Goal: Task Accomplishment & Management: Manage account settings

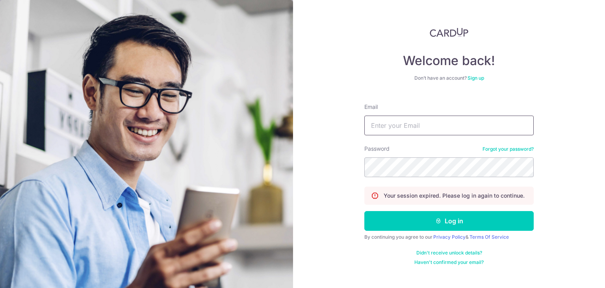
click at [406, 122] on input "Email" at bounding box center [448, 125] width 169 height 20
type input "[PERSON_NAME][EMAIL_ADDRESS][PERSON_NAME][DOMAIN_NAME]"
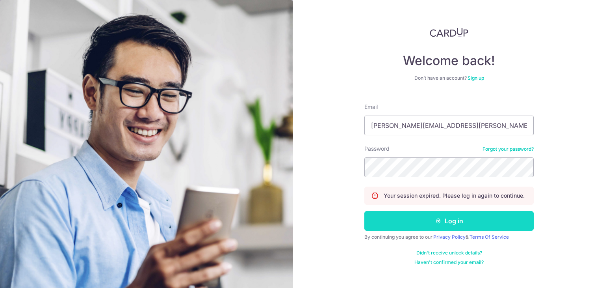
click at [452, 218] on button "Log in" at bounding box center [448, 221] width 169 height 20
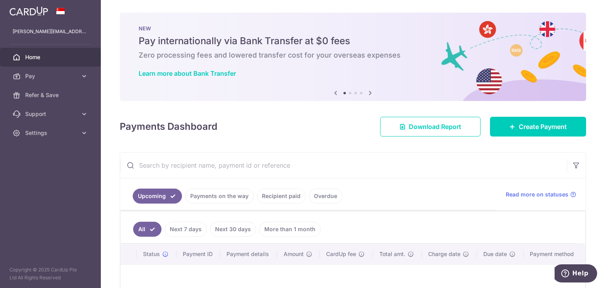
click at [319, 197] on link "Overdue" at bounding box center [325, 195] width 33 height 15
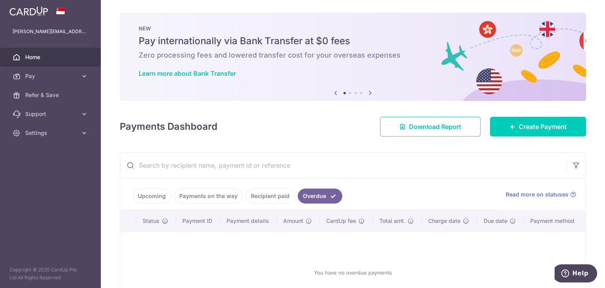
scroll to position [63, 0]
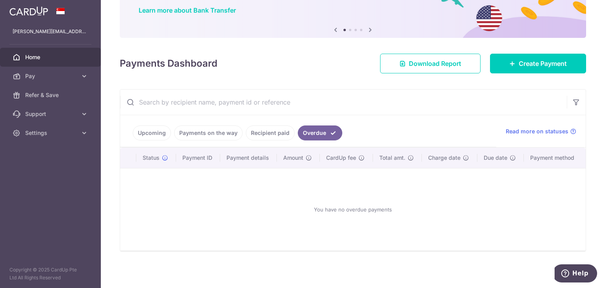
click at [266, 134] on link "Recipient paid" at bounding box center [270, 132] width 49 height 15
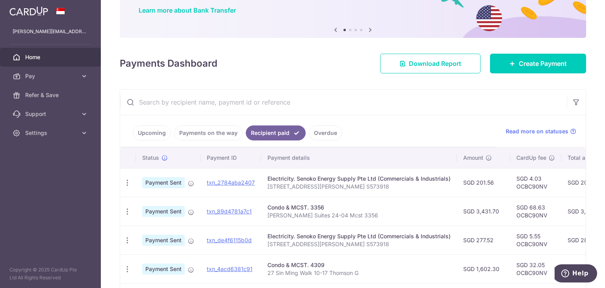
scroll to position [142, 0]
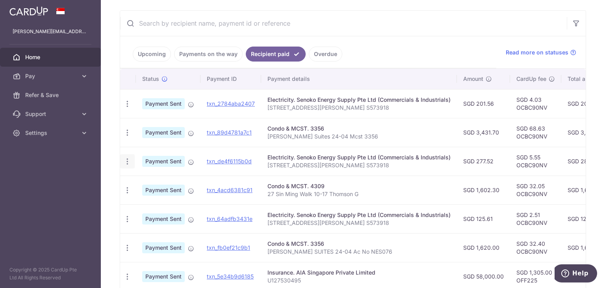
click at [129, 159] on icon "button" at bounding box center [127, 161] width 8 height 8
click at [158, 184] on span "PDF Receipt" at bounding box center [170, 183] width 54 height 8
click at [124, 103] on icon "button" at bounding box center [127, 104] width 8 height 8
click at [160, 124] on span "PDF Receipt" at bounding box center [170, 125] width 54 height 8
